Goal: Obtain resource: Download file/media

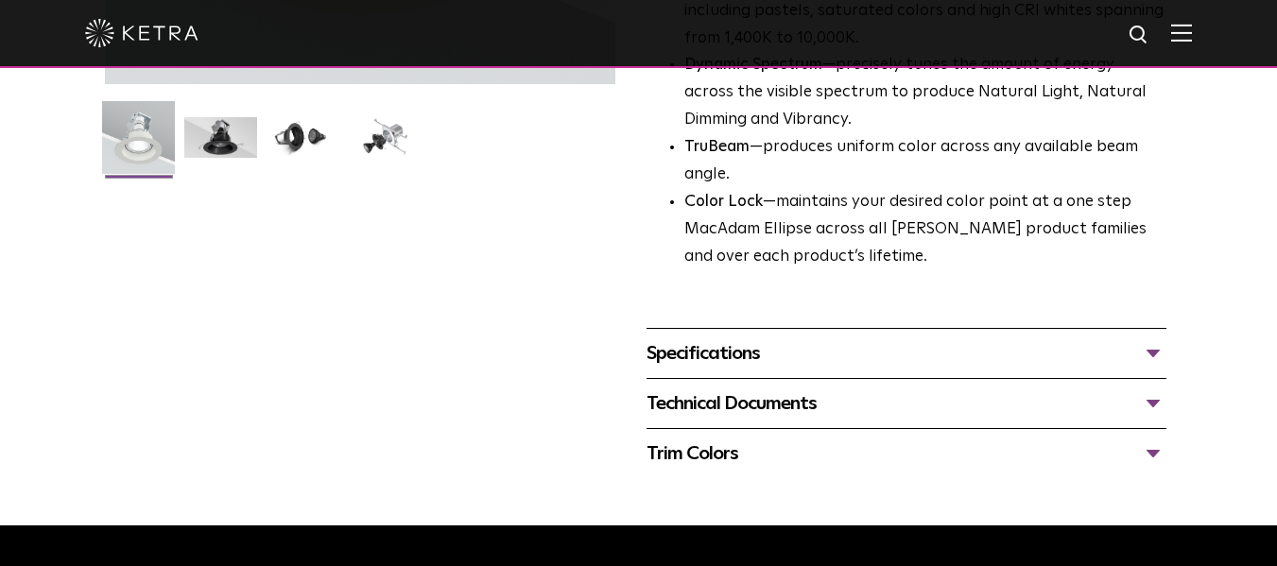
scroll to position [563, 0]
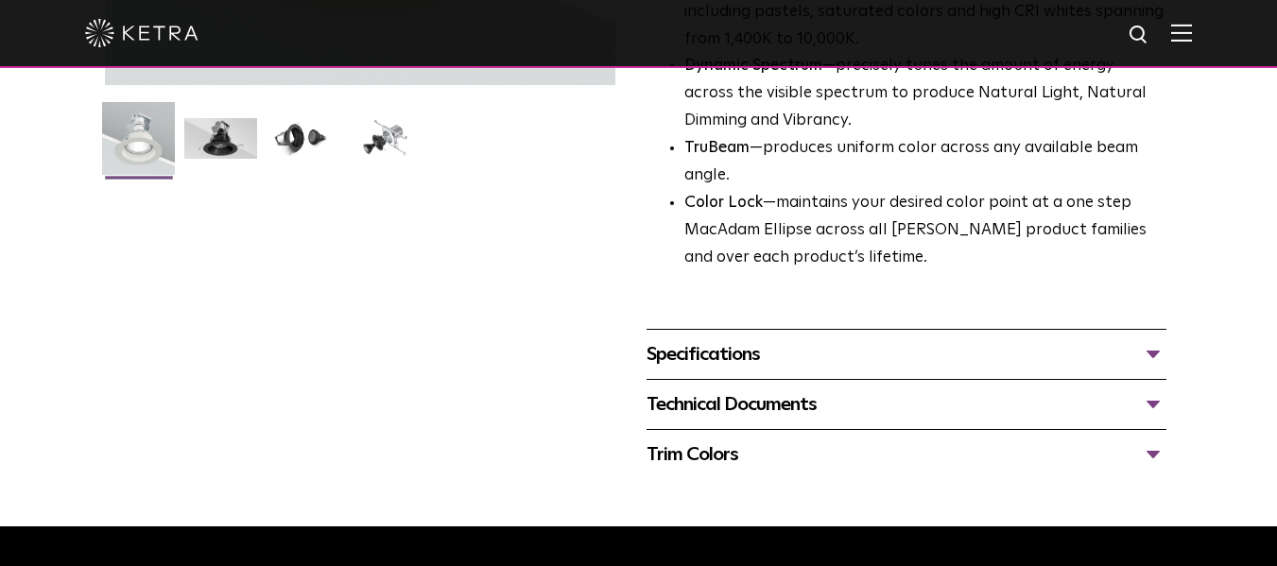
click at [1151, 349] on div "Specifications" at bounding box center [907, 354] width 521 height 30
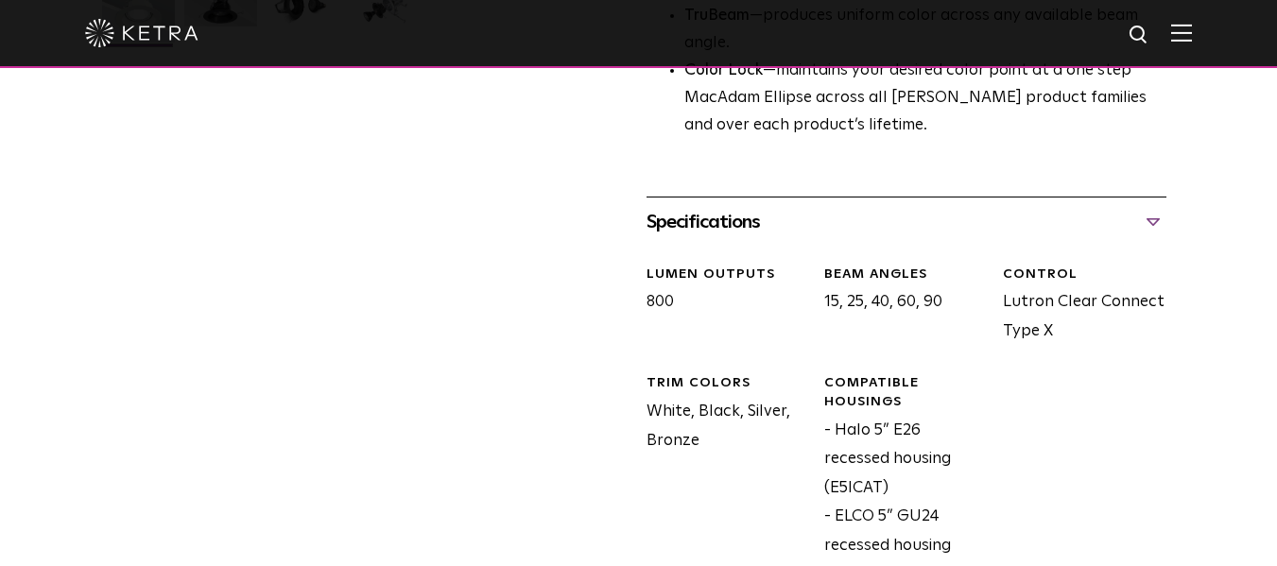
scroll to position [695, 0]
click at [1151, 220] on div "Specifications" at bounding box center [907, 223] width 521 height 30
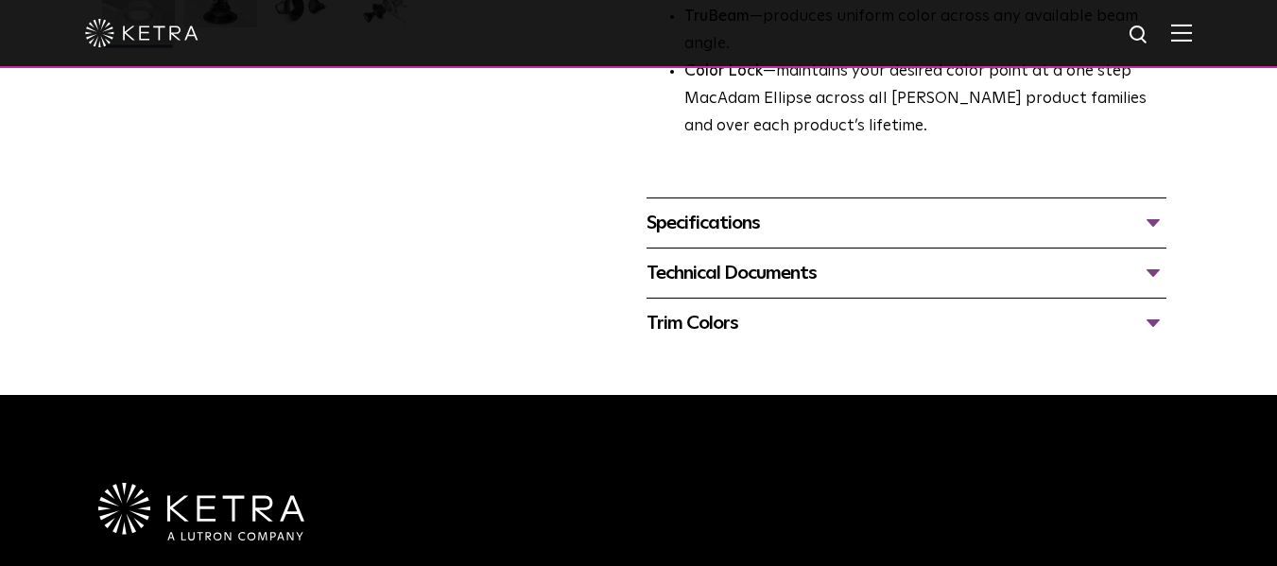
click at [1147, 277] on div "Technical Documents" at bounding box center [907, 273] width 521 height 30
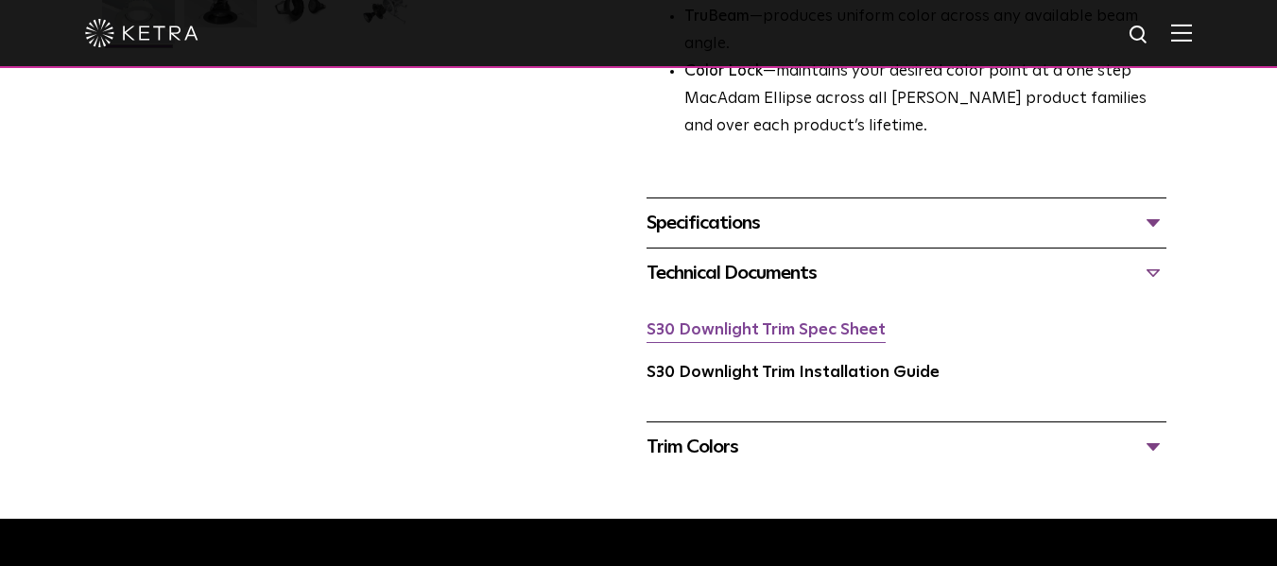
click at [809, 335] on link "S30 Downlight Trim Spec Sheet" at bounding box center [766, 330] width 239 height 16
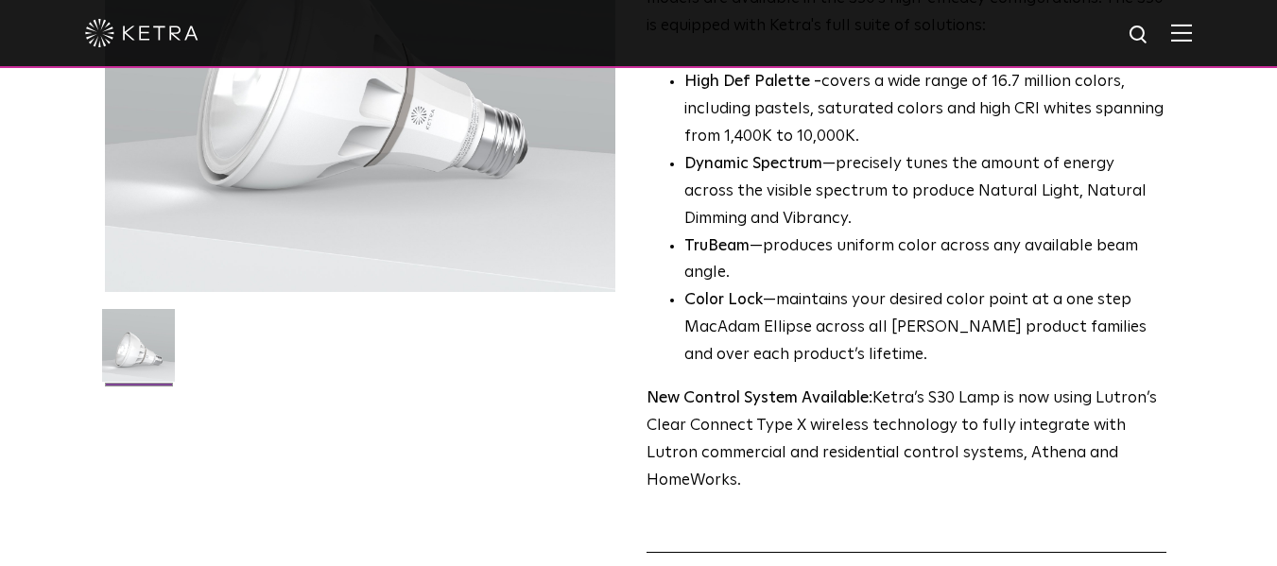
scroll to position [357, 0]
click at [794, 321] on li "Color Lock —maintains your desired color point at a one step MacAdam Ellipse ac…" at bounding box center [925, 327] width 483 height 82
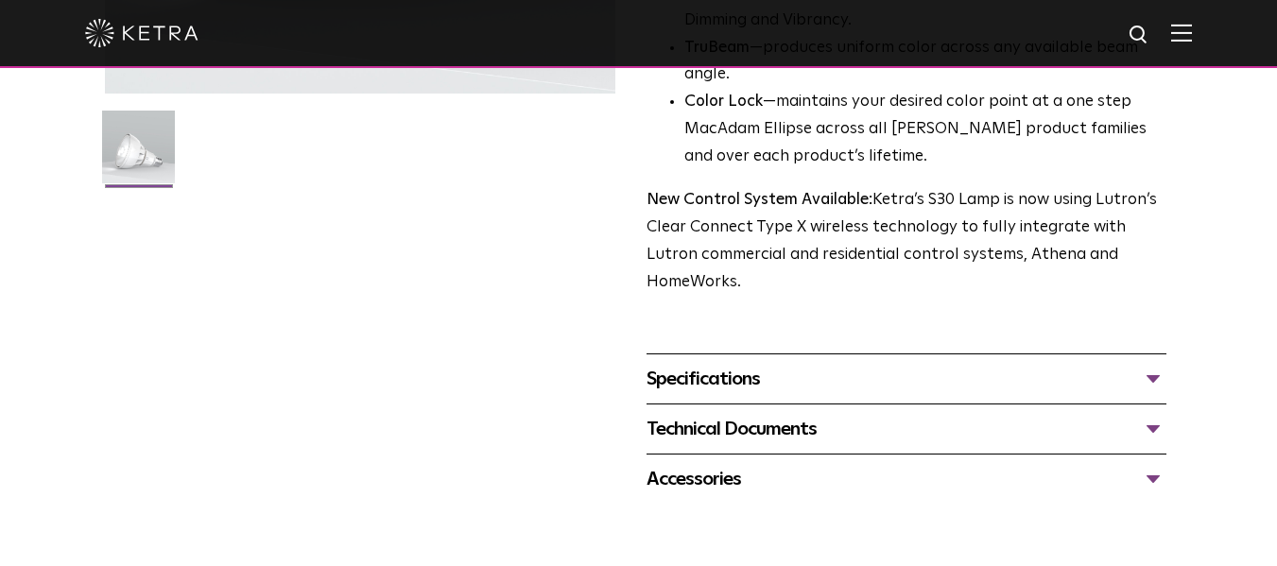
scroll to position [556, 0]
click at [1154, 363] on div "Specifications" at bounding box center [907, 378] width 521 height 30
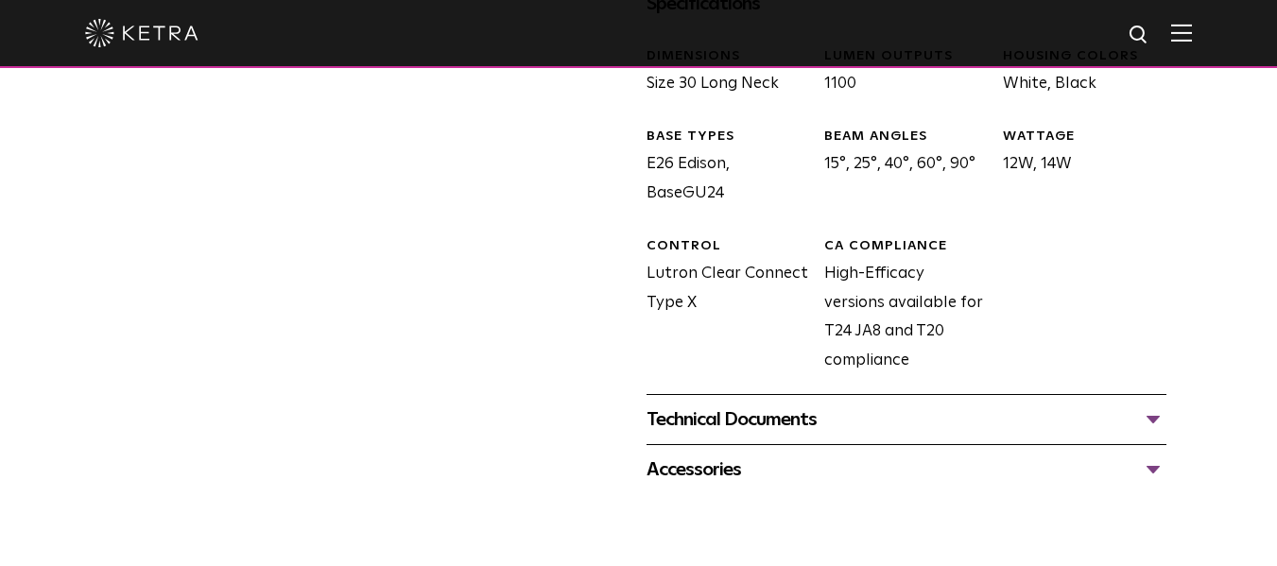
scroll to position [931, 0]
click at [1133, 404] on div "Technical Documents" at bounding box center [907, 419] width 521 height 30
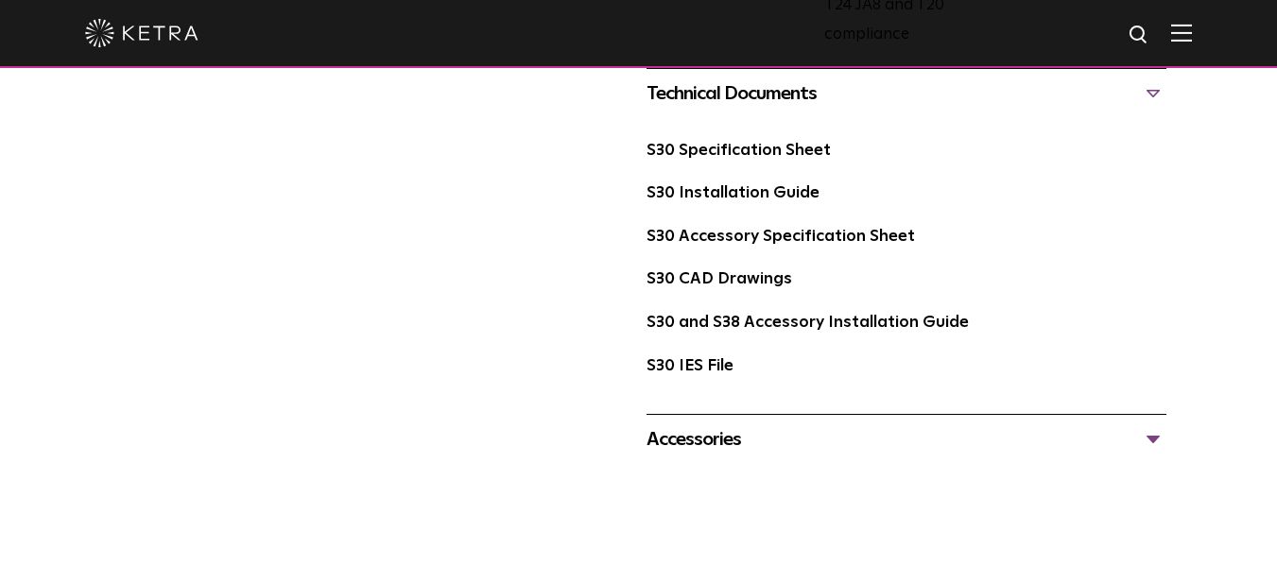
scroll to position [1262, 0]
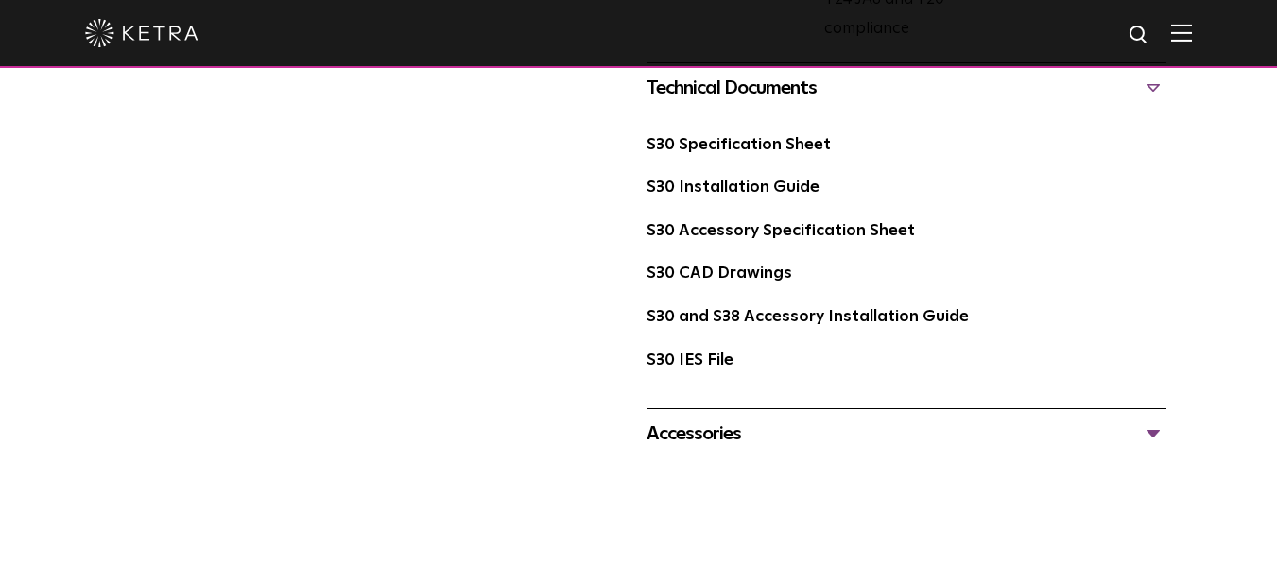
click at [960, 419] on div "Accessories" at bounding box center [907, 434] width 521 height 30
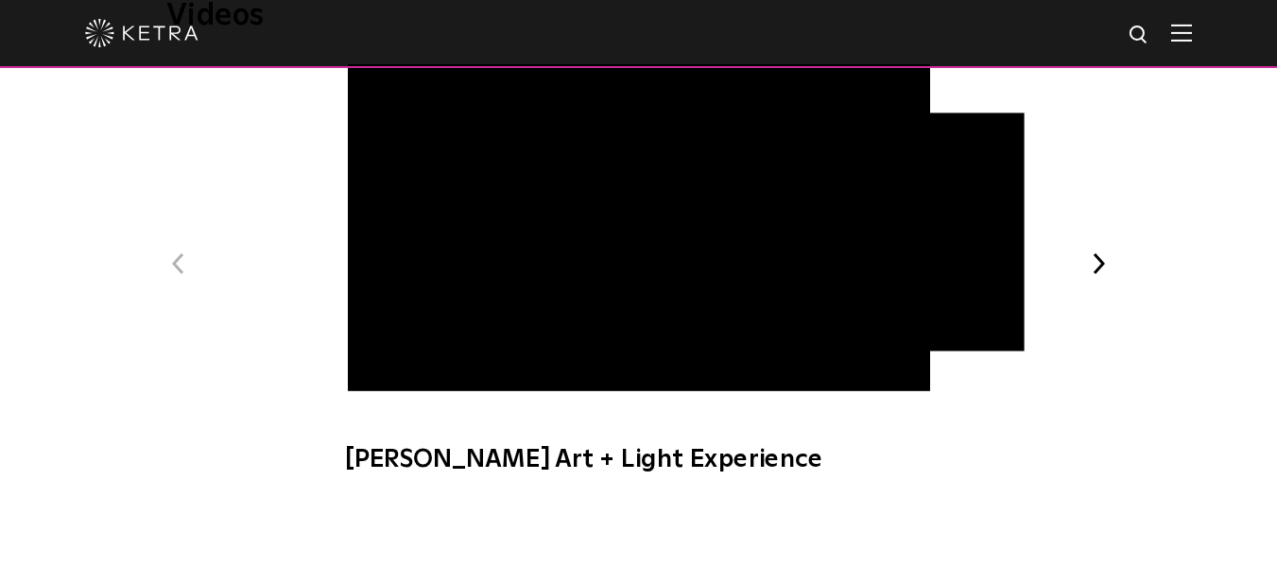
scroll to position [2312, 0]
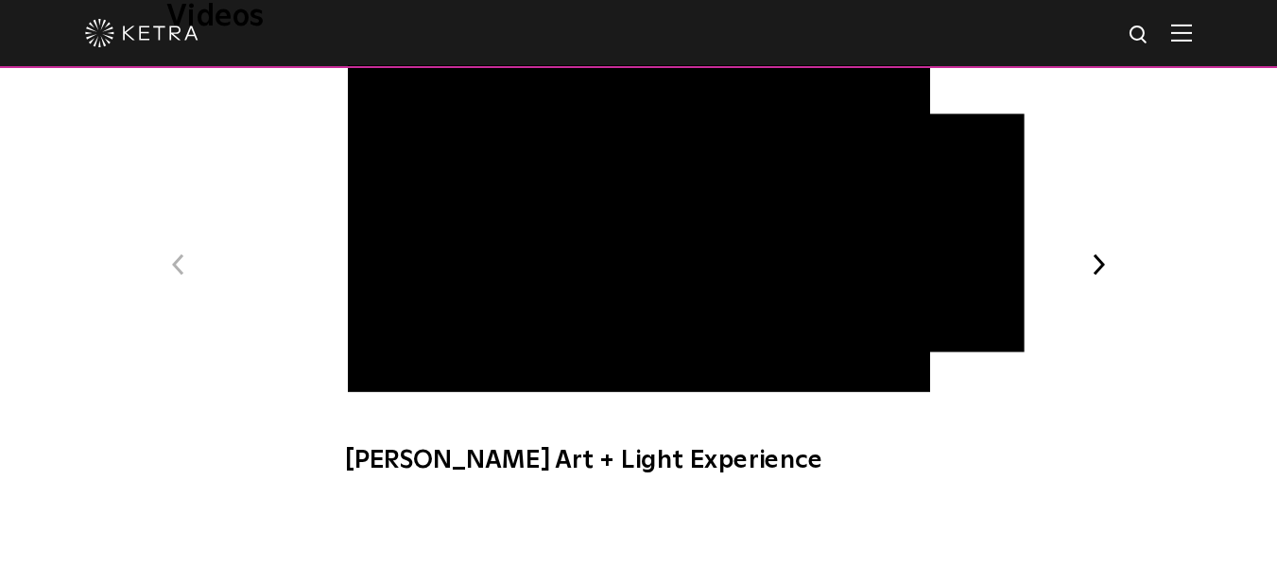
click at [562, 448] on span "[PERSON_NAME] Art + Light Experience" at bounding box center [638, 279] width 636 height 430
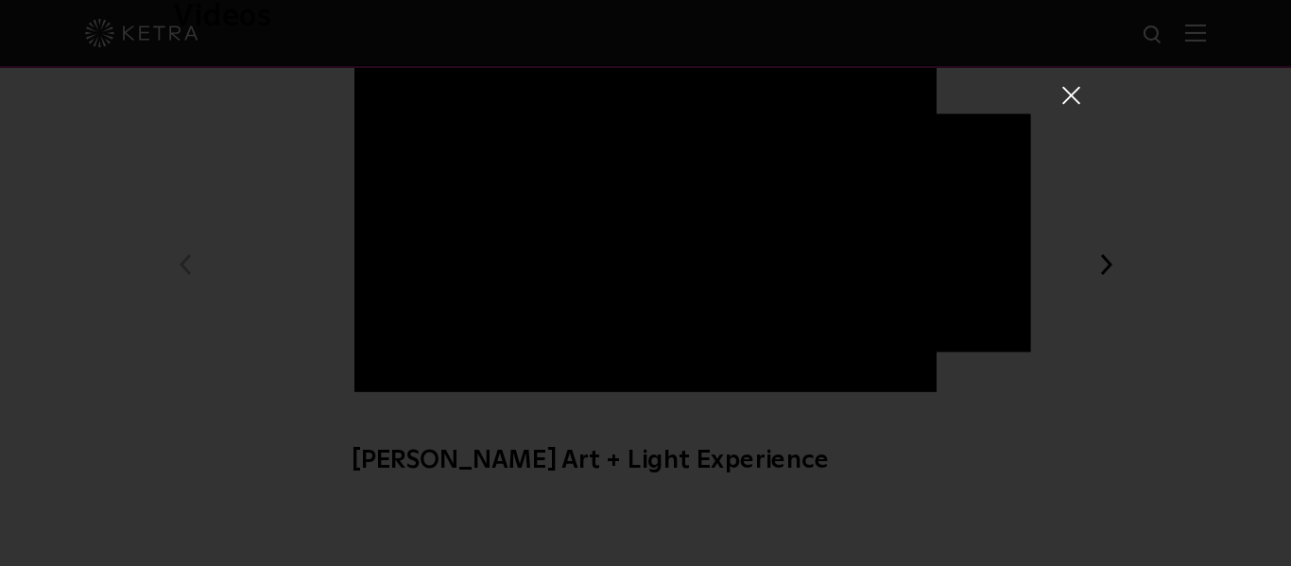
click at [1060, 105] on span at bounding box center [1070, 100] width 21 height 30
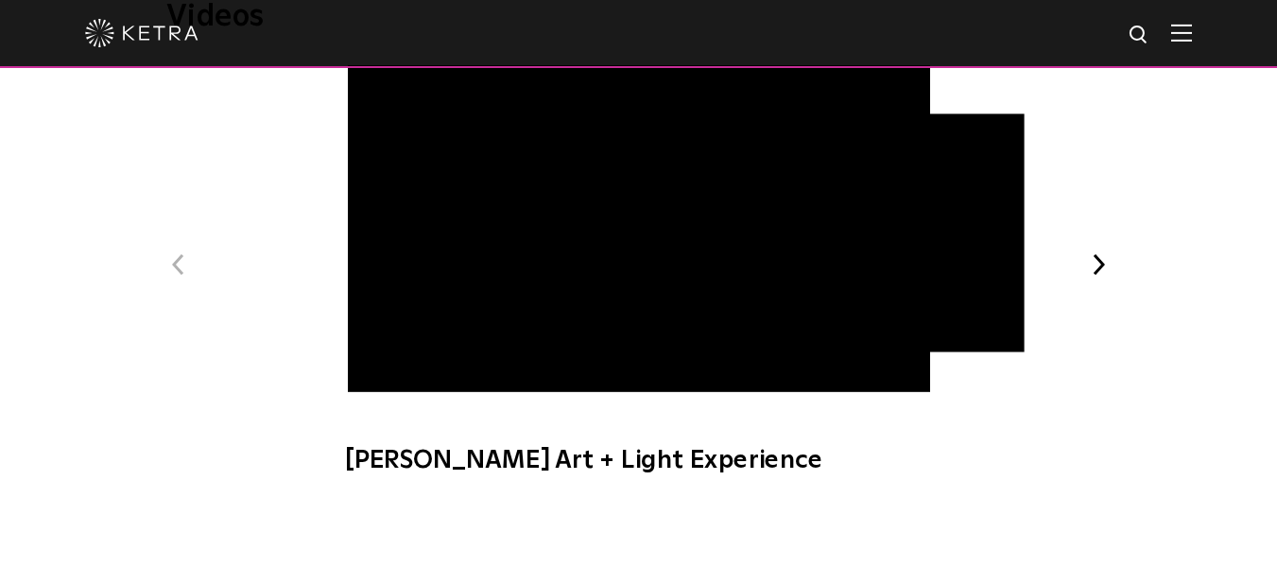
click at [459, 215] on span "[PERSON_NAME] Art + Light Experience" at bounding box center [638, 279] width 636 height 430
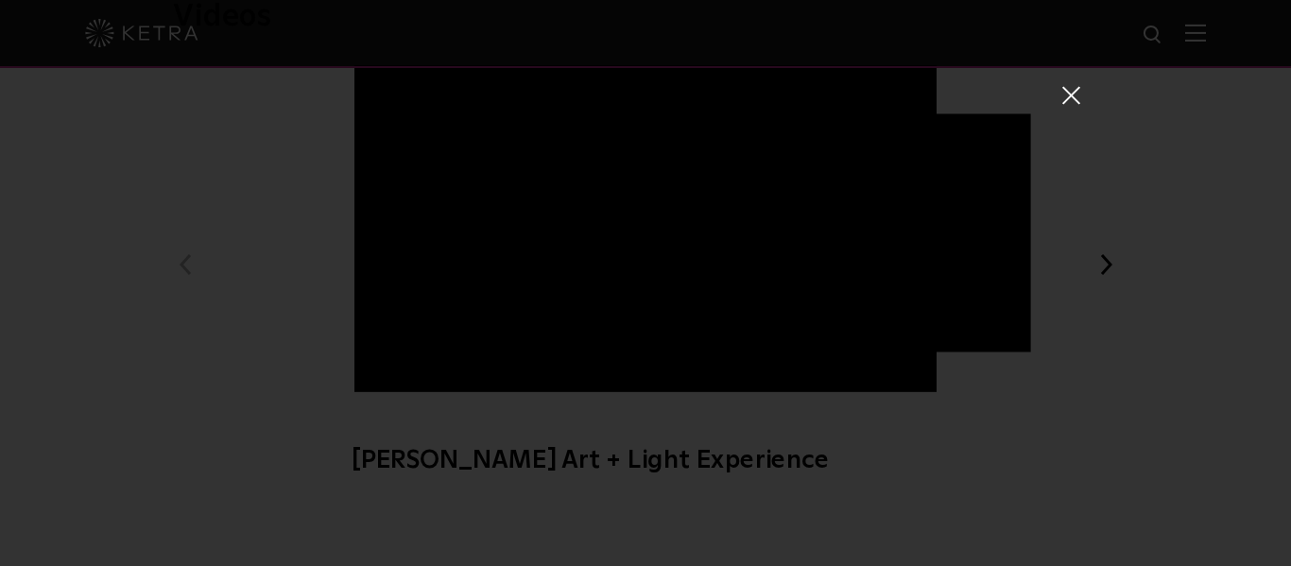
click at [1064, 98] on span at bounding box center [1070, 94] width 21 height 19
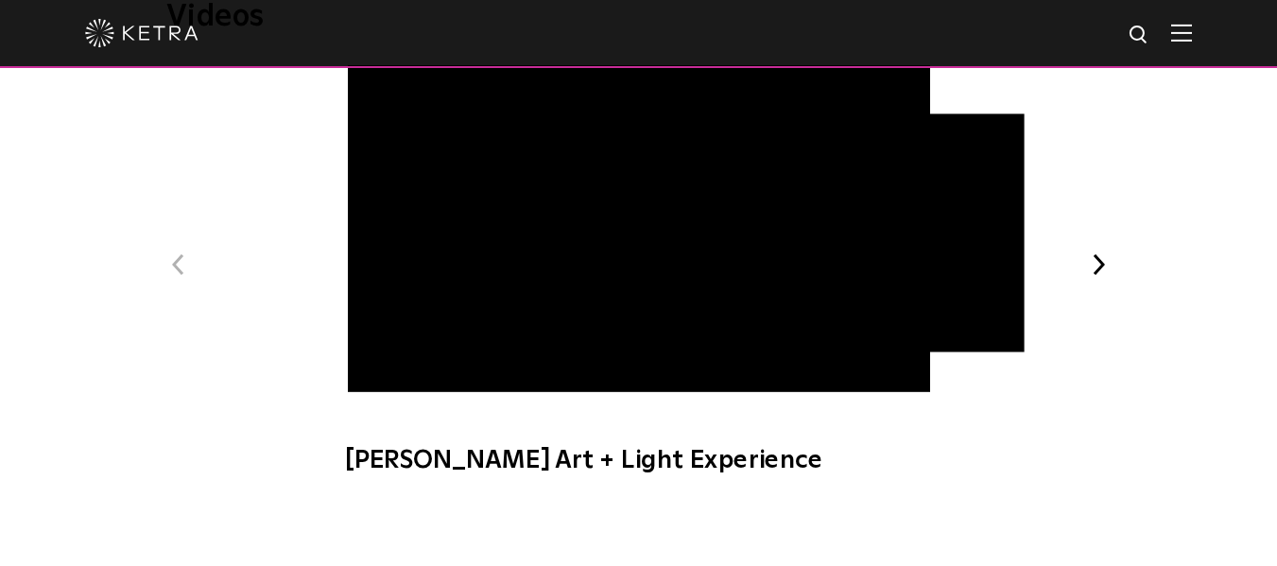
click at [1069, 145] on div "[PERSON_NAME] Art + Light Experience [PERSON_NAME] Beauty + Light Experience WE…" at bounding box center [1218, 279] width 1736 height 429
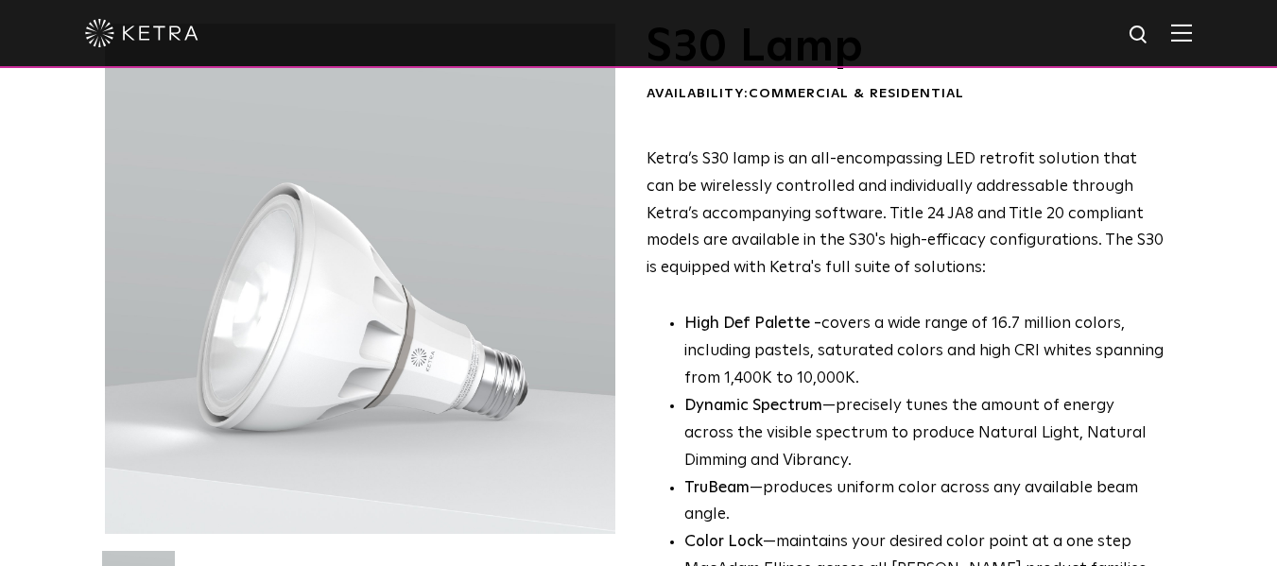
scroll to position [97, 0]
